Goal: Task Accomplishment & Management: Use online tool/utility

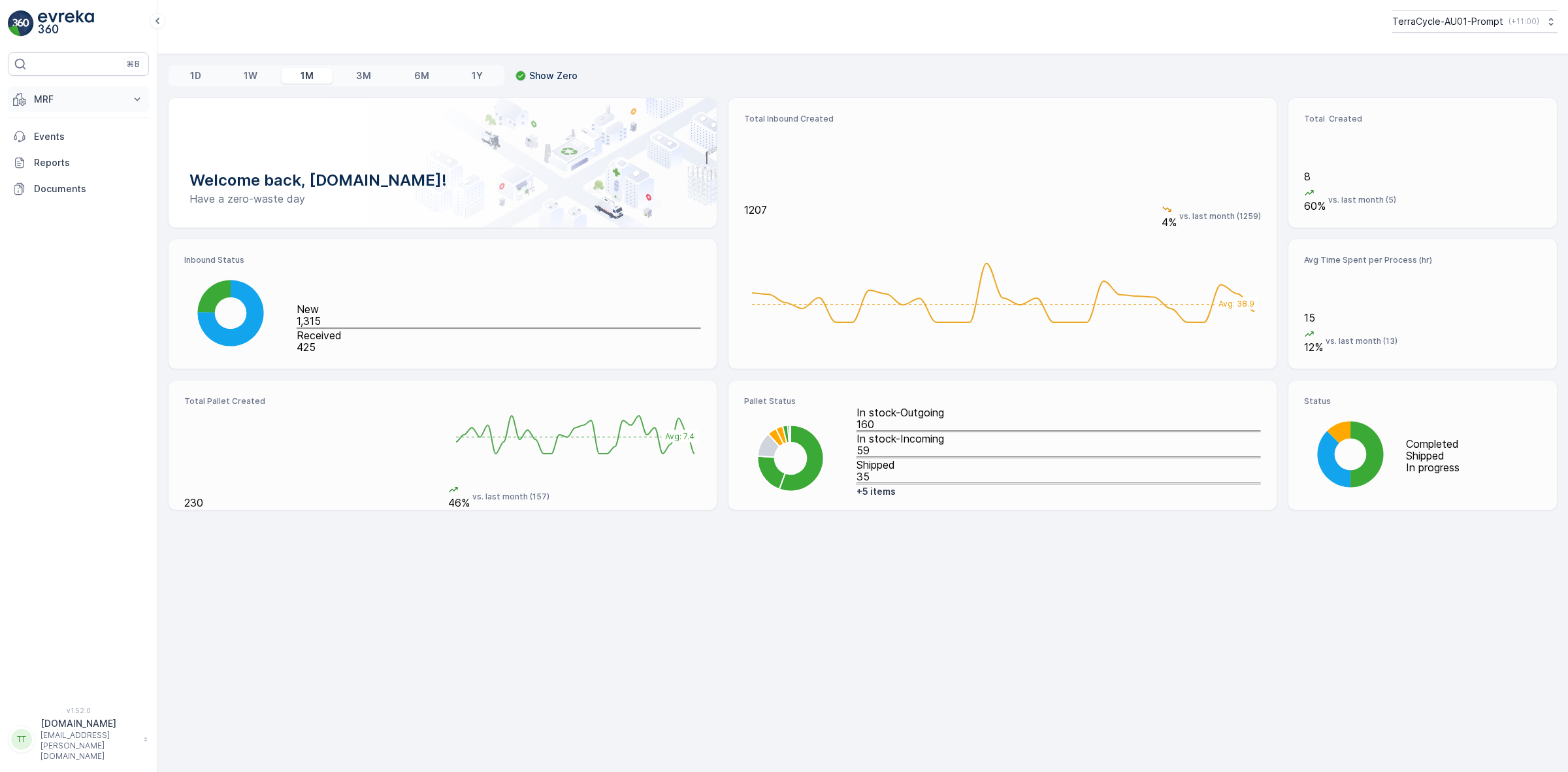
click at [84, 101] on p "MRF" at bounding box center [78, 99] width 89 height 13
click at [60, 137] on p "Inbound" at bounding box center [50, 140] width 35 height 13
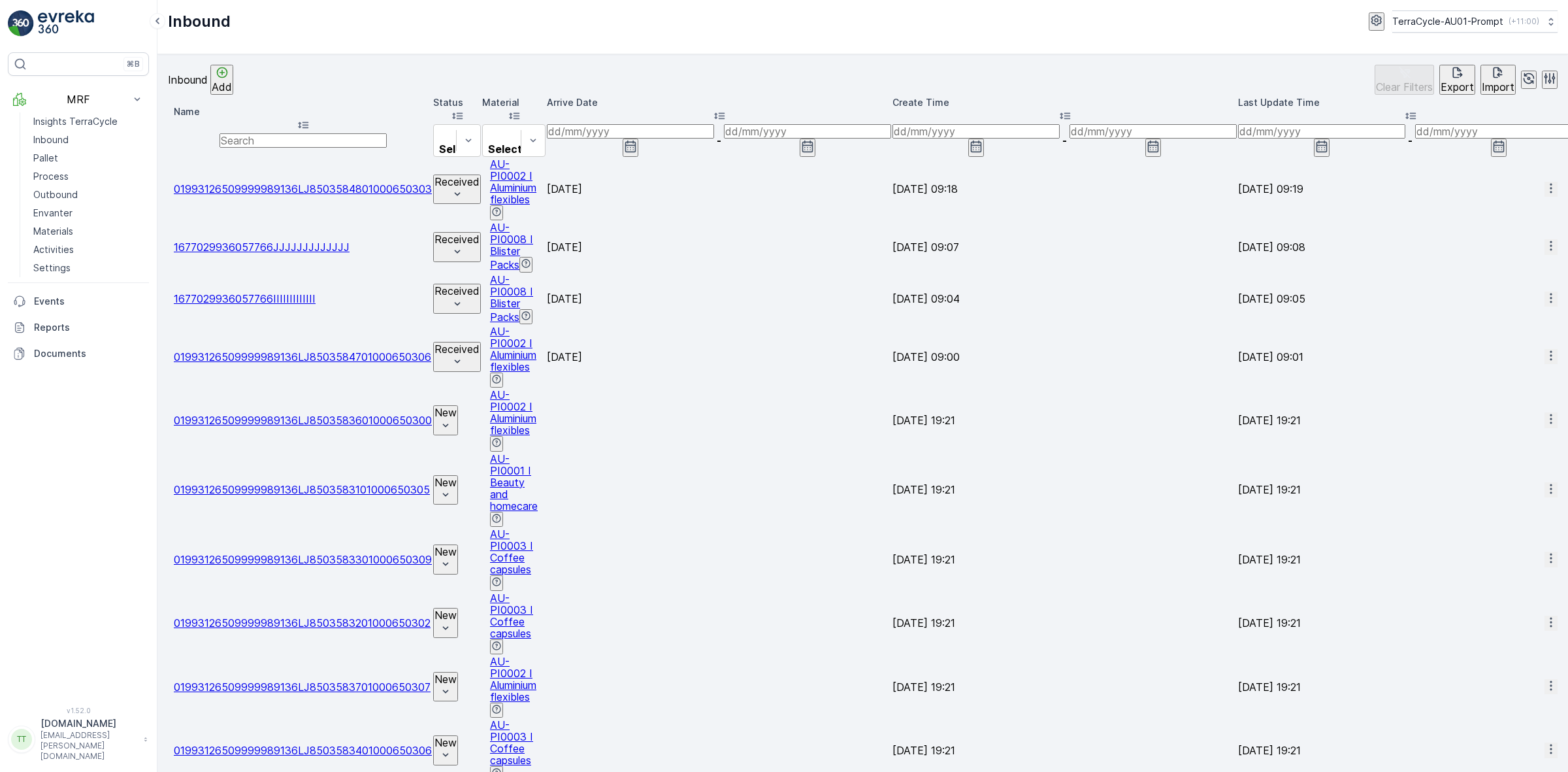
click at [714, 125] on input at bounding box center [631, 131] width 167 height 15
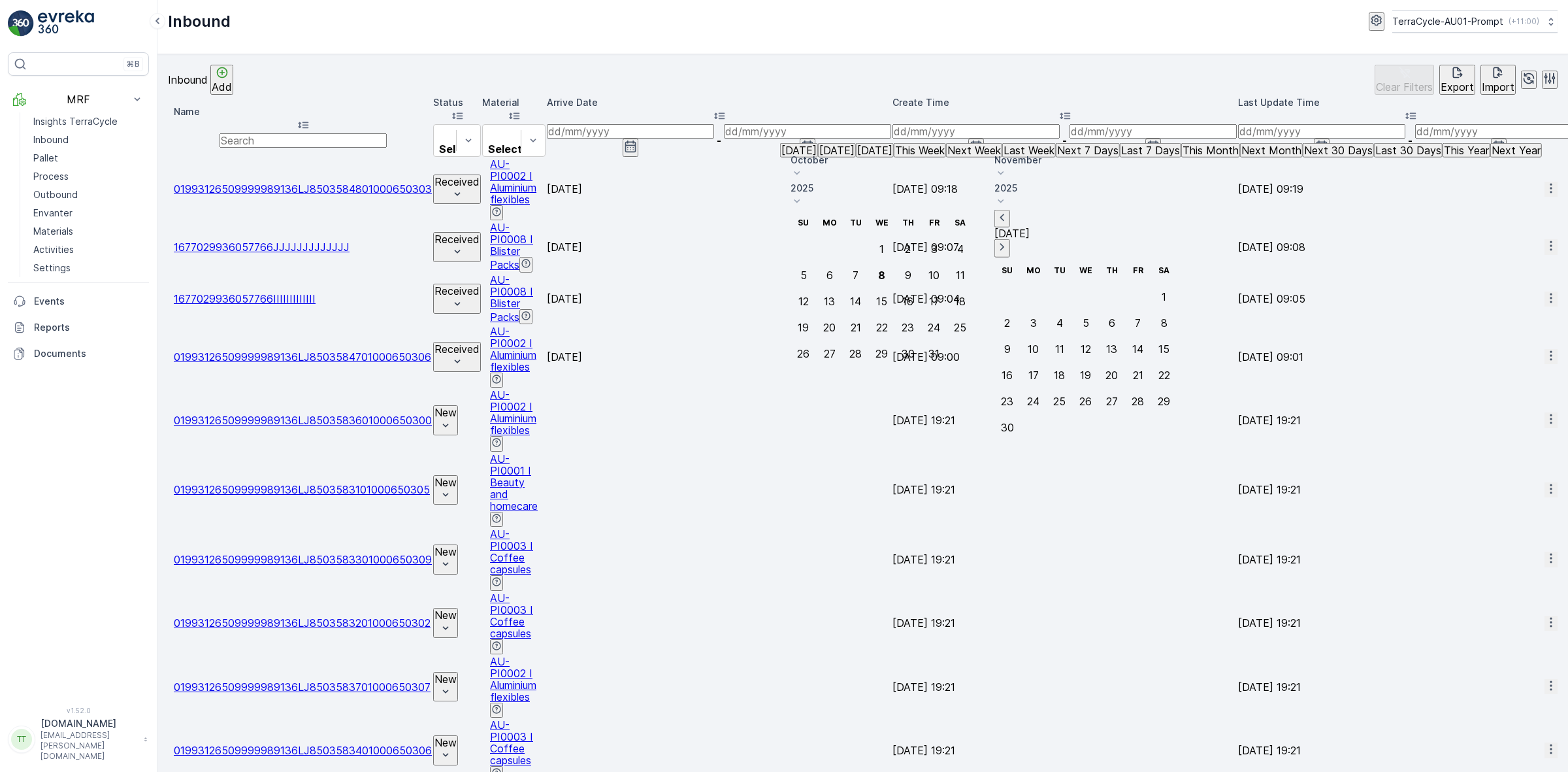
click at [1008, 211] on icon "button" at bounding box center [1002, 218] width 13 height 13
click at [940, 322] on div "26" at bounding box center [934, 328] width 13 height 12
type input "[DATE]"
click at [1062, 317] on div "7" at bounding box center [1059, 323] width 6 height 12
type input "[DATE]"
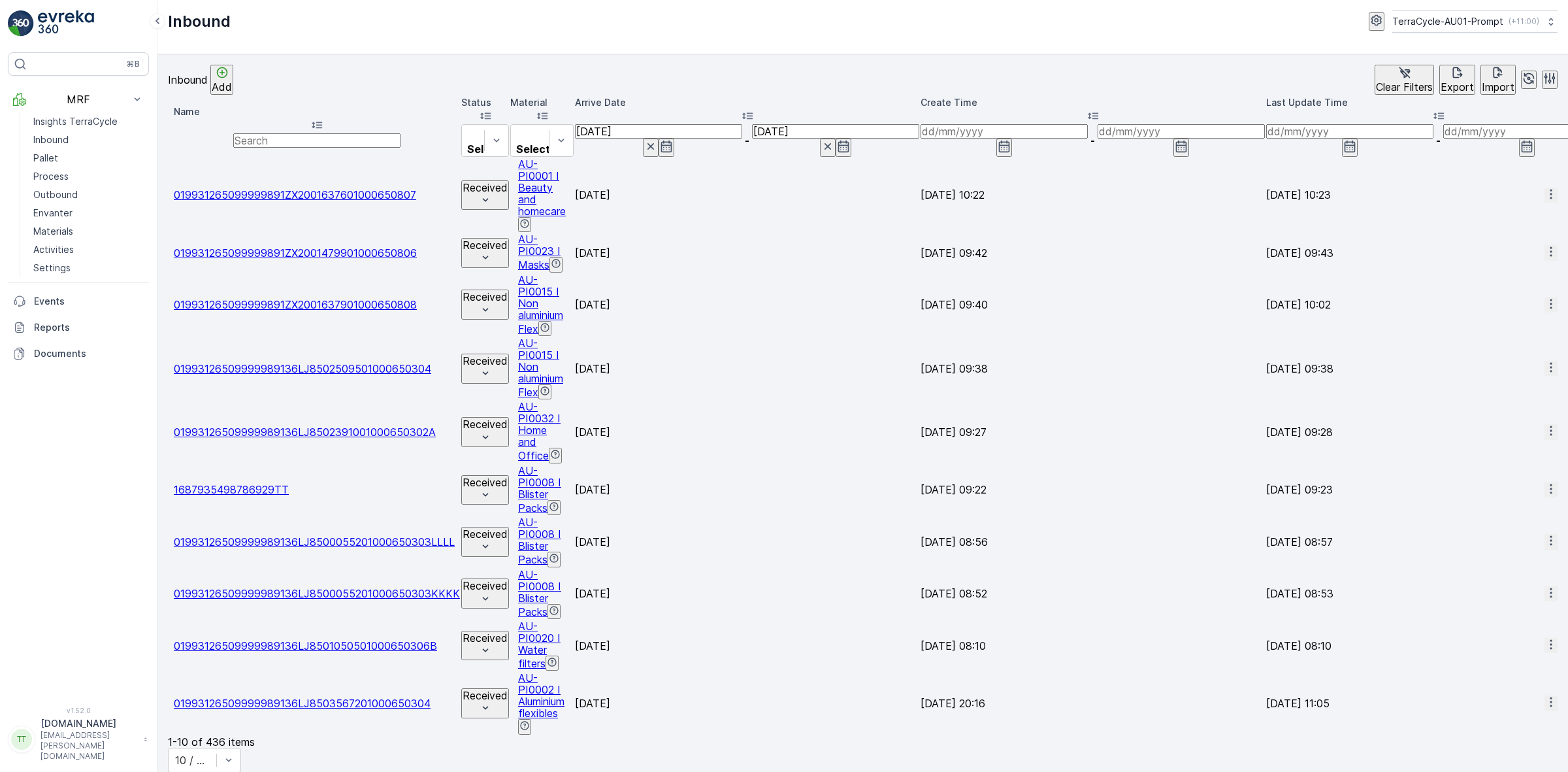
scroll to position [0, 1185]
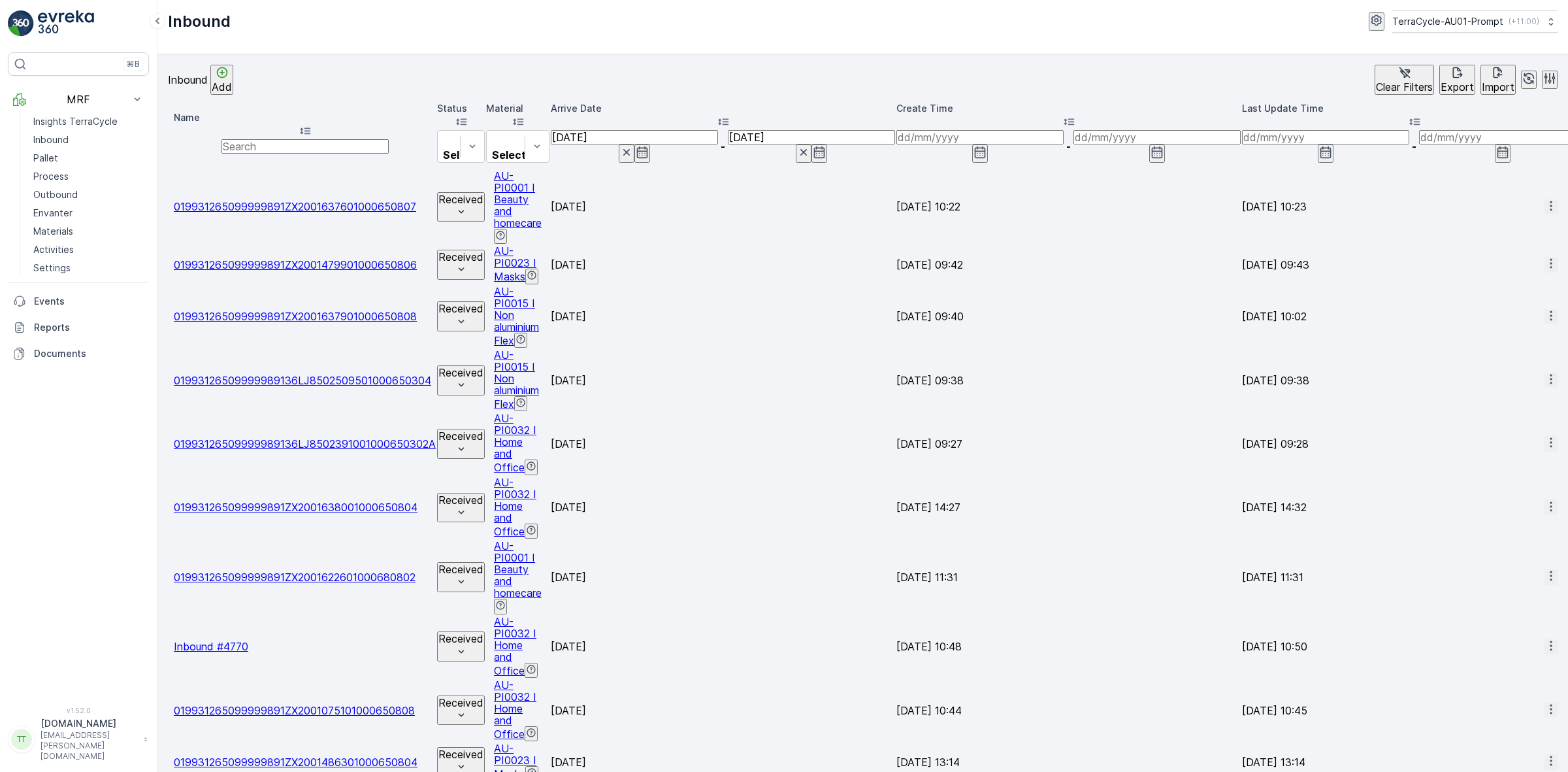
click at [1441, 84] on p "Export" at bounding box center [1457, 87] width 33 height 12
click at [1383, 78] on span "reports" at bounding box center [1385, 84] width 46 height 13
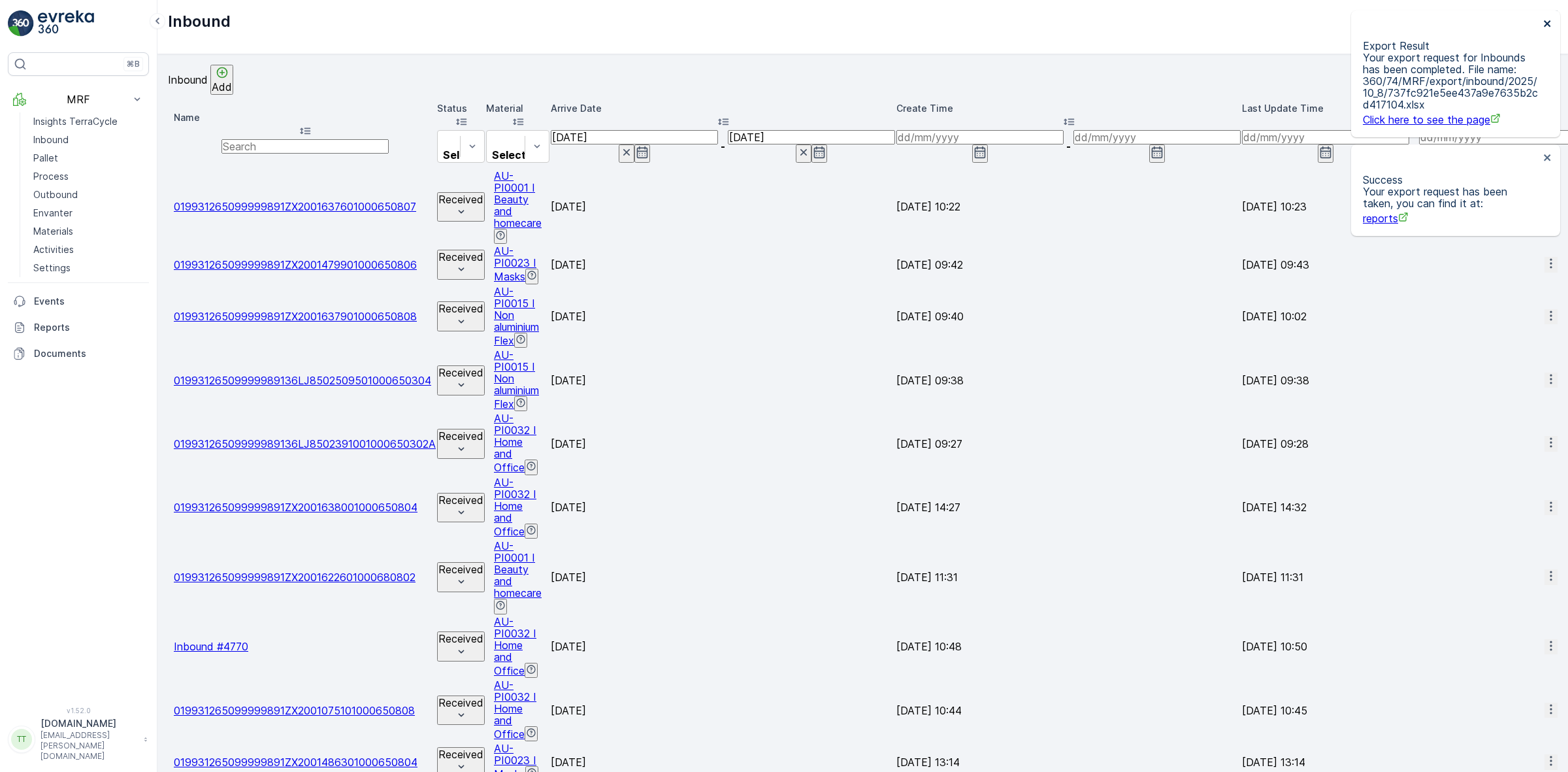
click at [1551, 24] on icon "close" at bounding box center [1547, 24] width 9 height 11
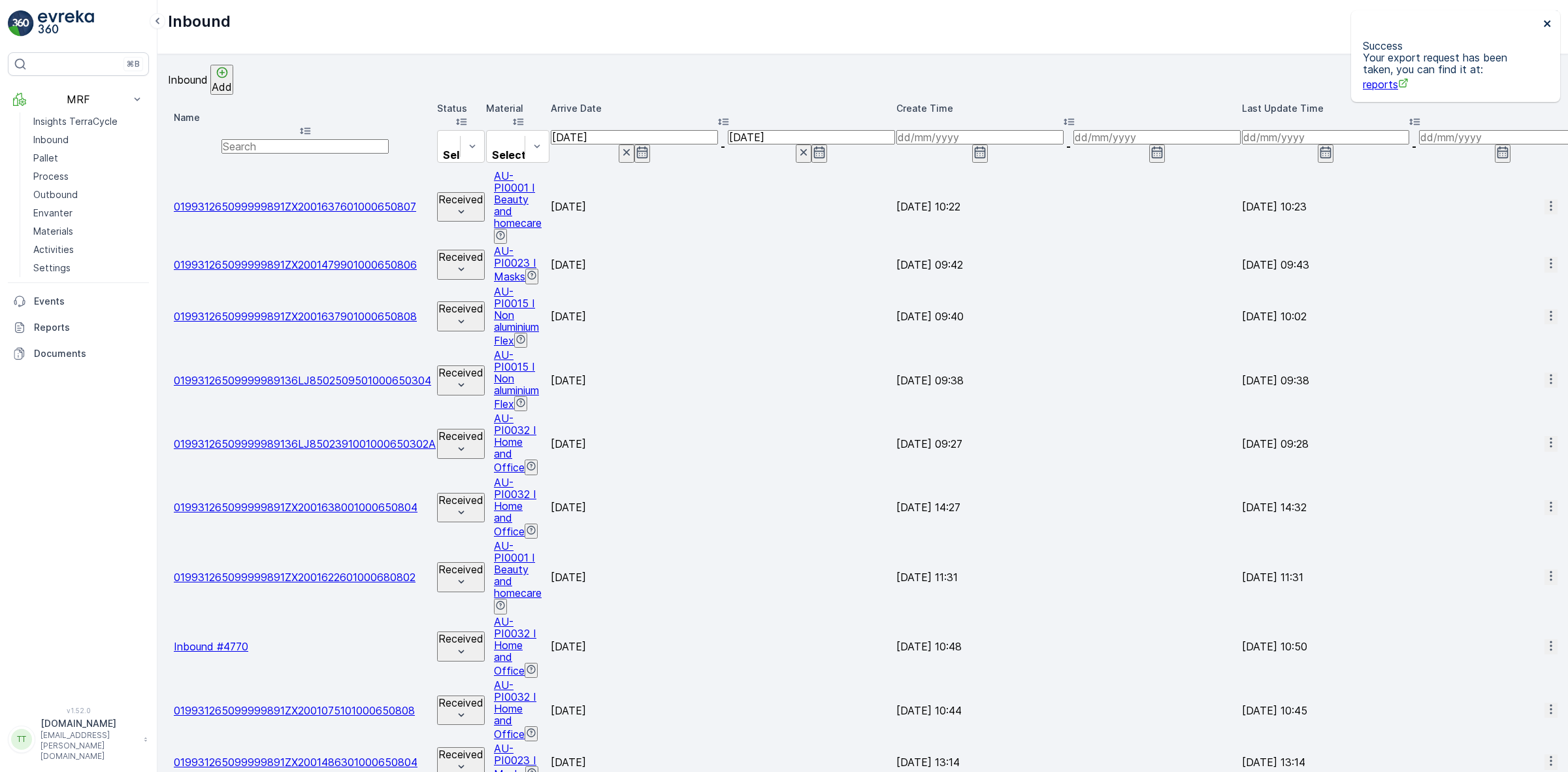
click at [1547, 23] on icon "close" at bounding box center [1547, 24] width 7 height 7
click at [64, 331] on p "Reports" at bounding box center [89, 328] width 110 height 13
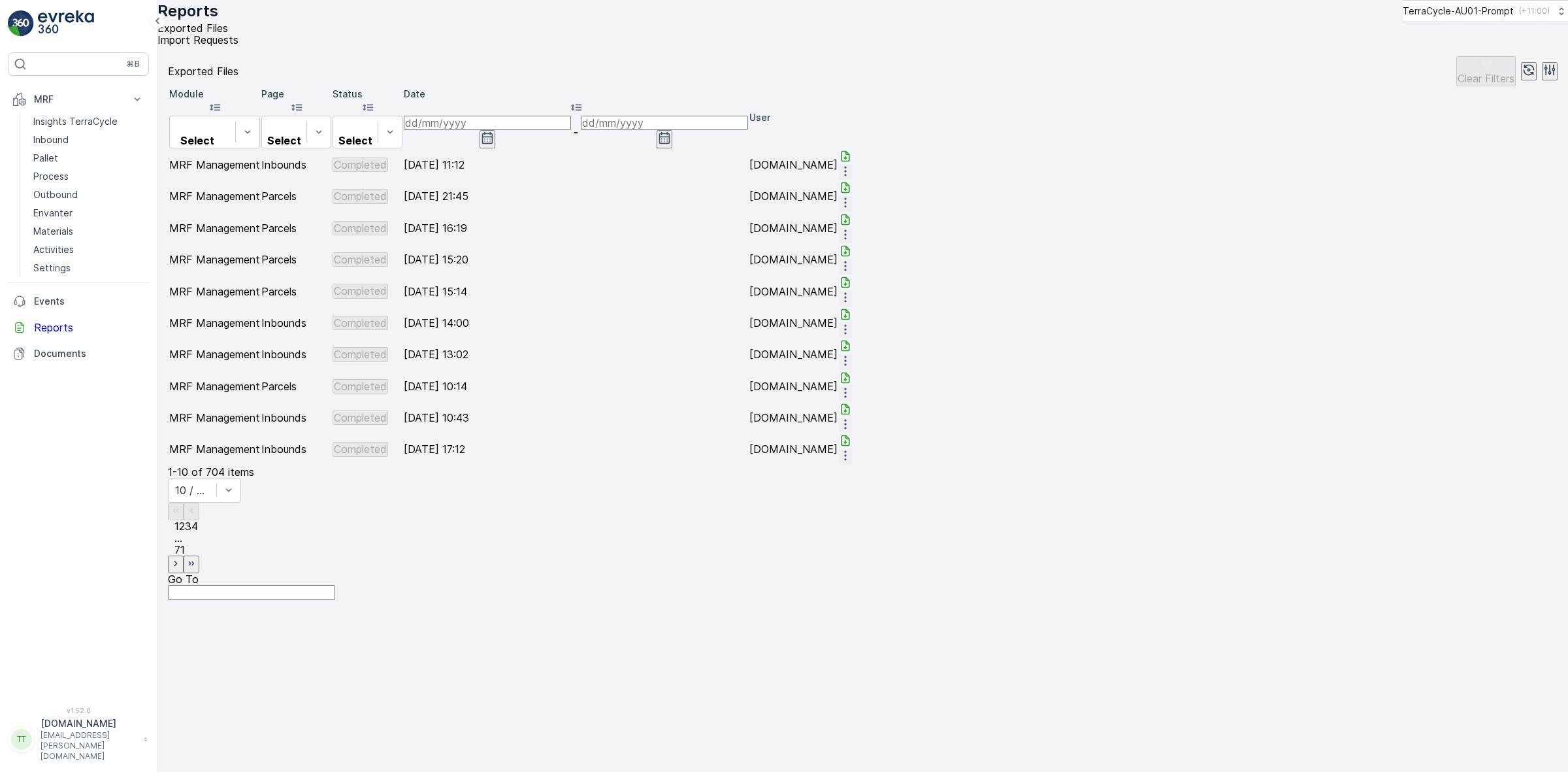
click at [852, 162] on icon at bounding box center [845, 157] width 13 height 13
